Goal: Check status: Check status

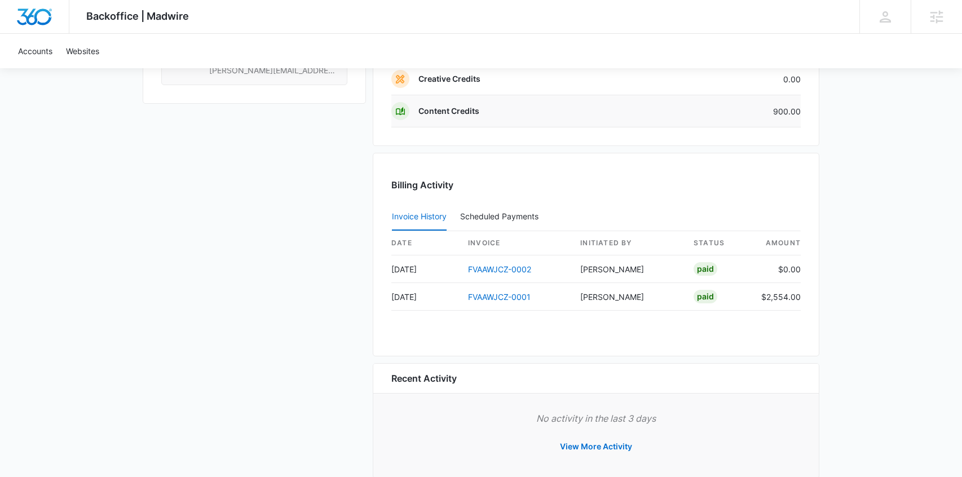
scroll to position [1064, 0]
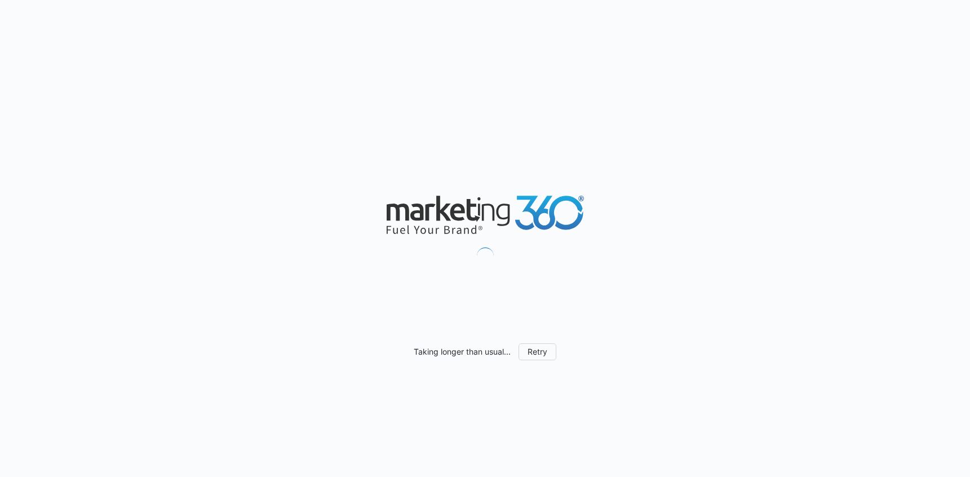
click at [85, 25] on div "Taking longer than usual... Retry" at bounding box center [485, 238] width 970 height 477
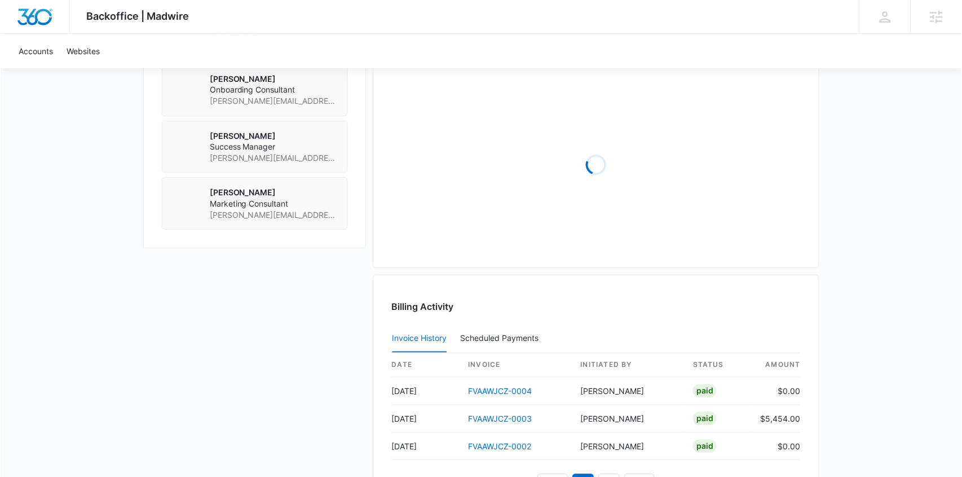
scroll to position [899, 0]
